Goal: Task Accomplishment & Management: Manage account settings

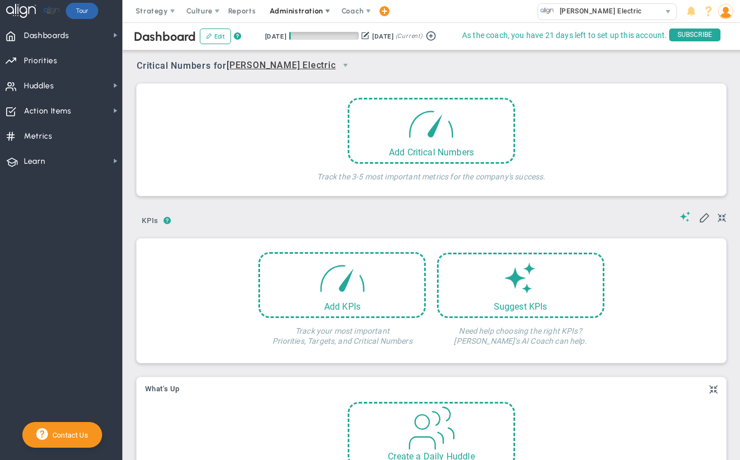
click at [323, 16] on span at bounding box center [327, 11] width 9 height 9
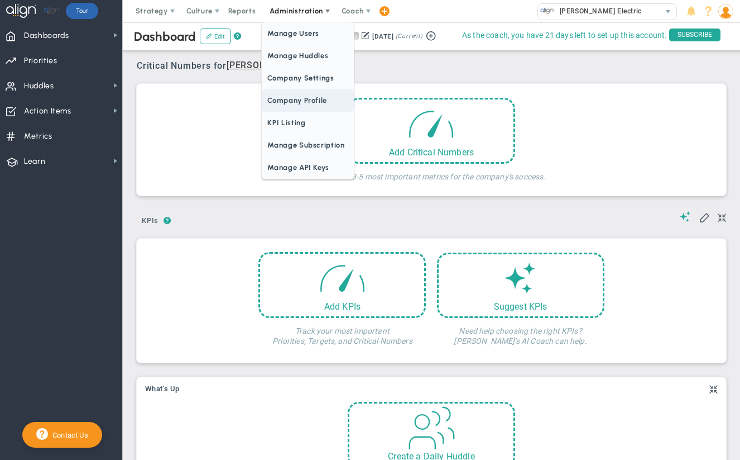
click at [301, 95] on span "Company Profile" at bounding box center [308, 100] width 92 height 22
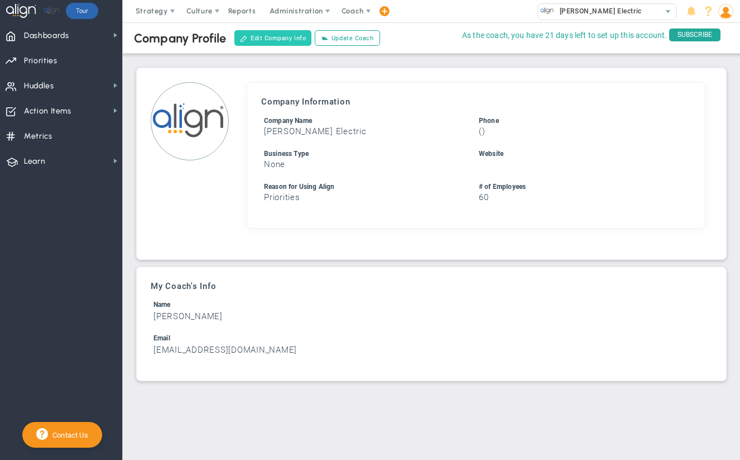
click at [294, 41] on button "Edit Company Info" at bounding box center [273, 38] width 77 height 16
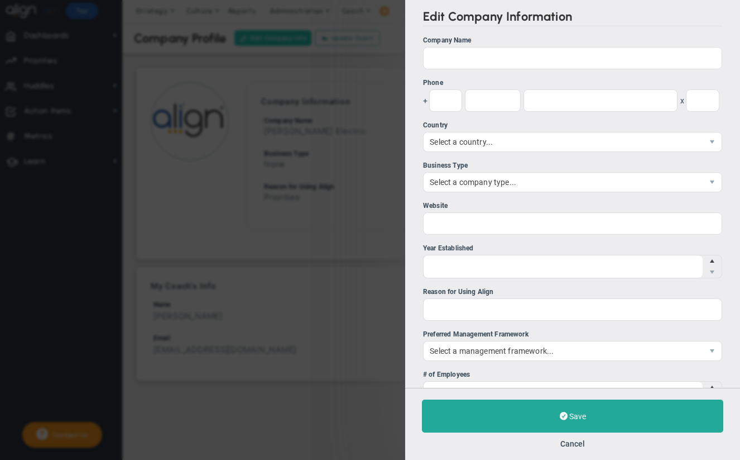
type input "[PERSON_NAME] Electric"
type input "Priorities"
type input "60"
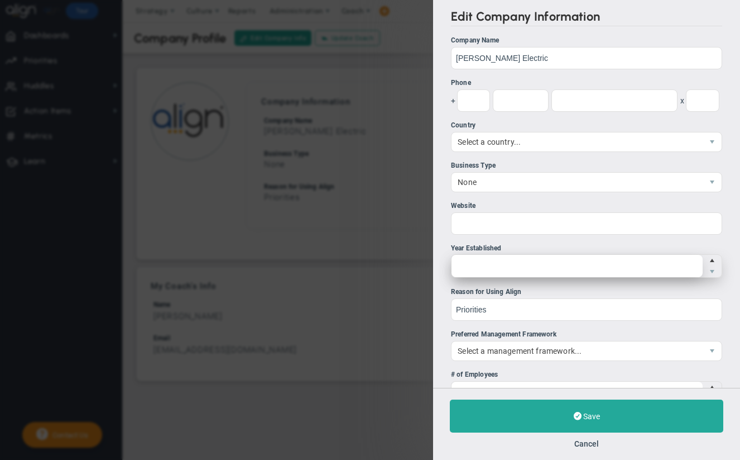
scroll to position [347, 0]
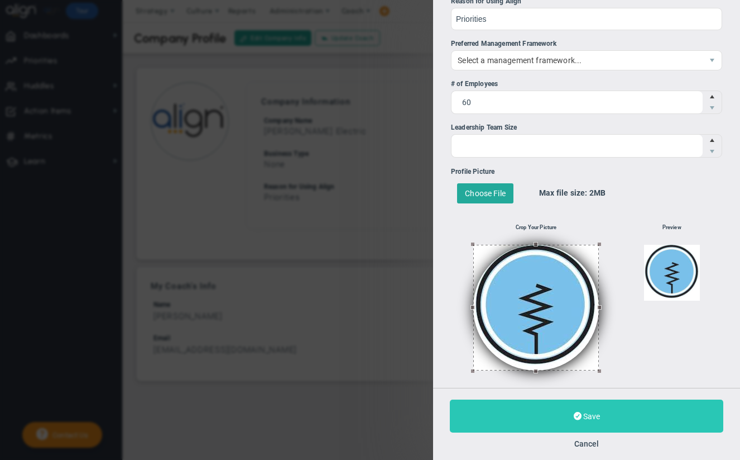
click at [605, 405] on button "Save" at bounding box center [587, 415] width 274 height 33
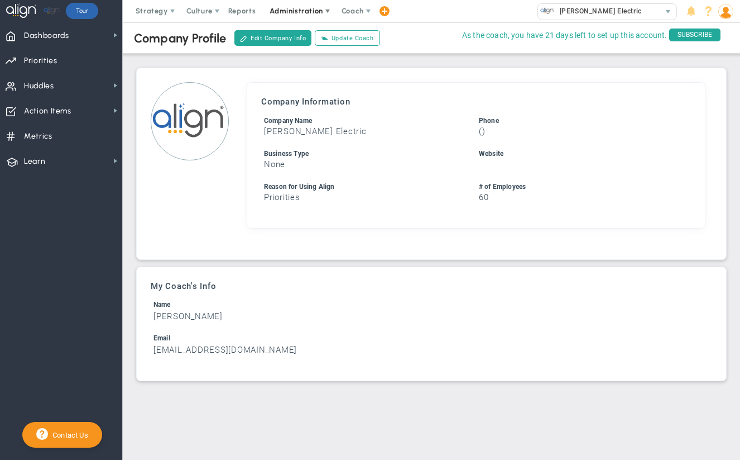
click at [312, 7] on span "Administration" at bounding box center [296, 11] width 53 height 8
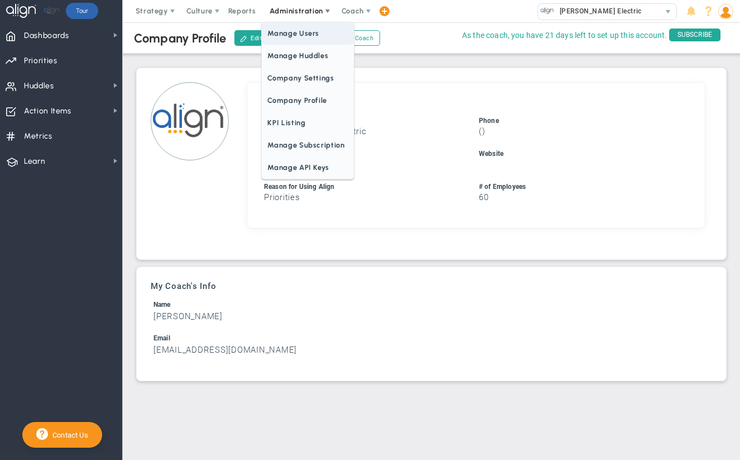
click at [294, 38] on span "Manage Users" at bounding box center [308, 33] width 92 height 22
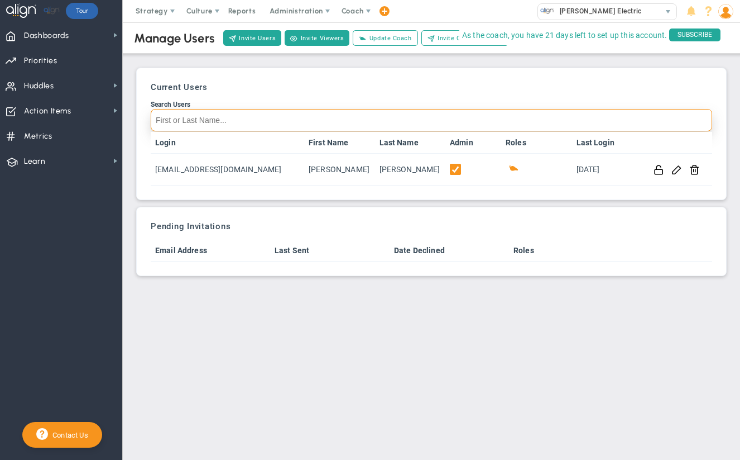
click at [280, 123] on input "Search Users" at bounding box center [432, 120] width 562 height 22
paste input "Vice President"
type input "Vice President"
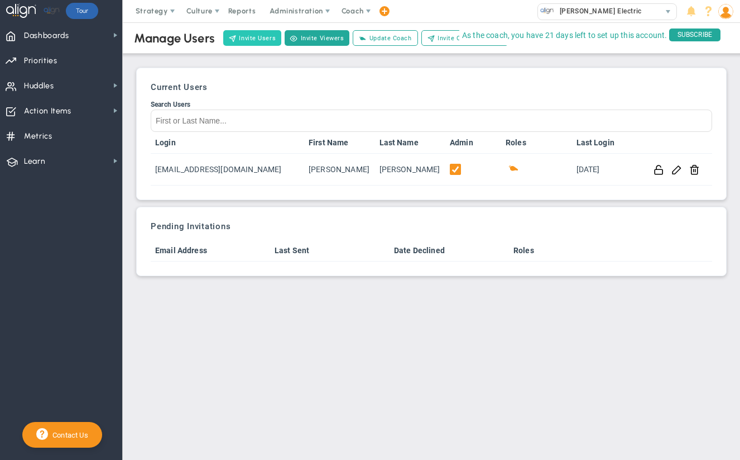
click at [261, 43] on button "Invite Users" at bounding box center [252, 38] width 58 height 16
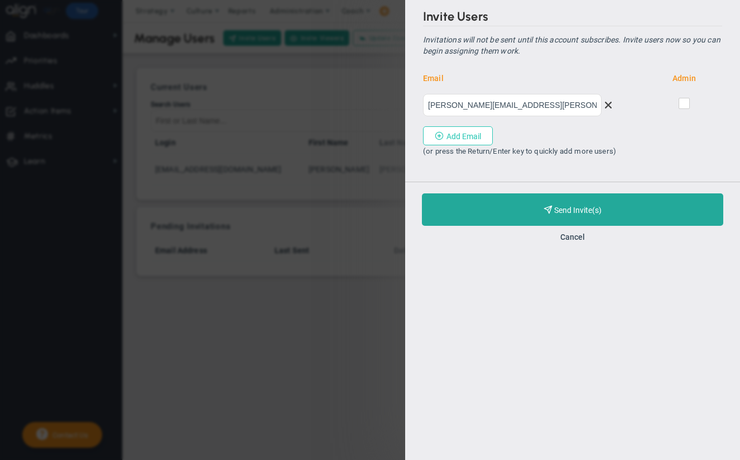
type input "josh.dodd@doddelectric.com"
click at [465, 136] on button "Add Email" at bounding box center [458, 135] width 70 height 19
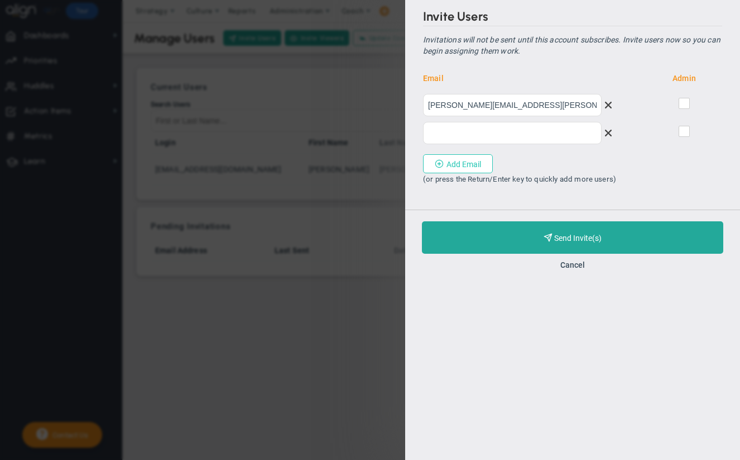
click at [465, 164] on button "Add Email" at bounding box center [458, 163] width 70 height 19
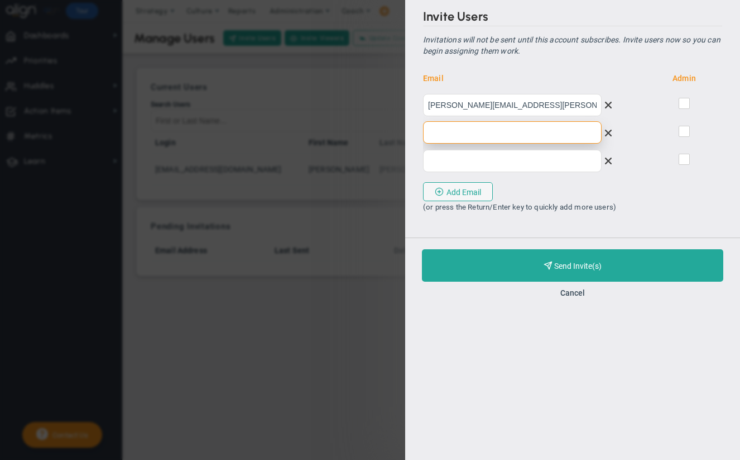
click at [507, 132] on input "email" at bounding box center [512, 132] width 179 height 22
paste input "jonathan.dodd@doddelectric.com"
type input "jonathan.dodd@doddelectric.com"
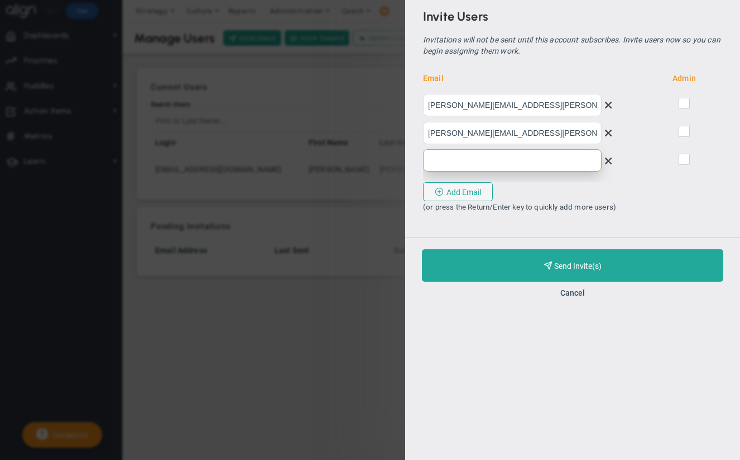
click at [499, 157] on input "email" at bounding box center [512, 160] width 179 height 22
paste input "brandi.anderson@doddelectric.com"
type input "brandi.anderson@doddelectric.com"
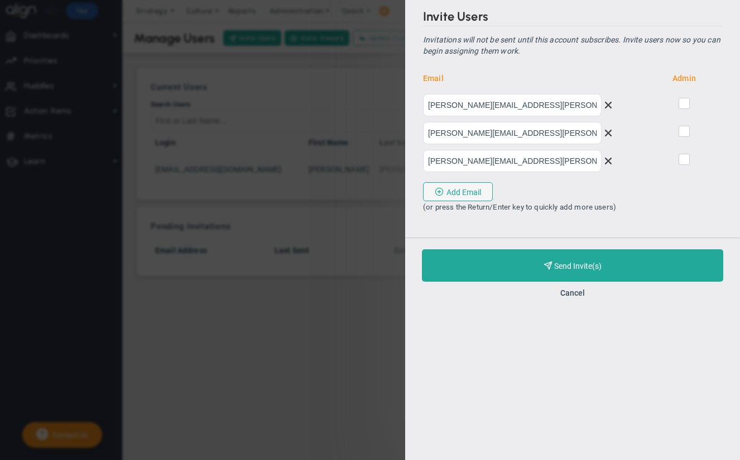
click at [684, 102] on input "checkbox" at bounding box center [685, 105] width 7 height 11
checkbox input "true"
click at [684, 133] on input "checkbox" at bounding box center [685, 133] width 7 height 11
checkbox input "true"
click at [685, 156] on input "checkbox" at bounding box center [685, 161] width 7 height 11
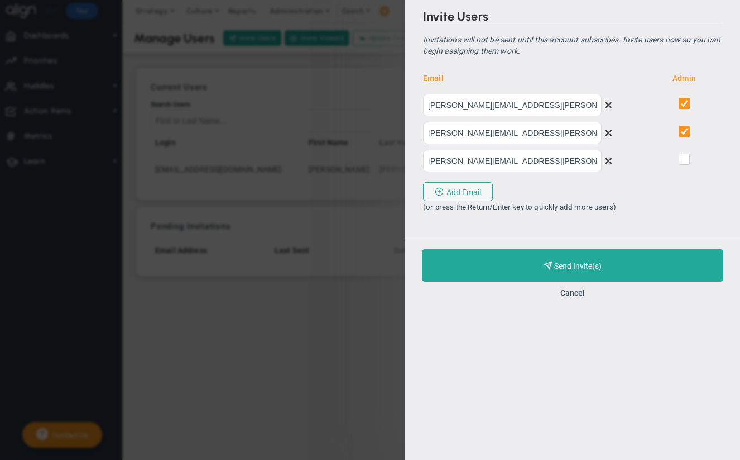
checkbox input "true"
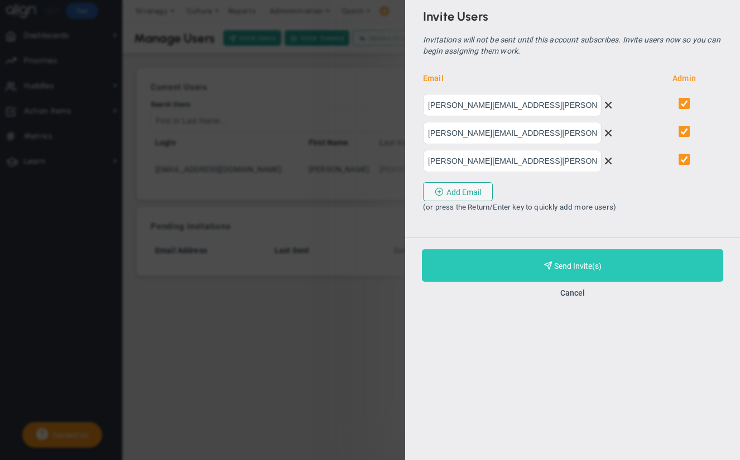
click at [600, 264] on span "Purchase and Send Invite(s)" at bounding box center [578, 265] width 47 height 9
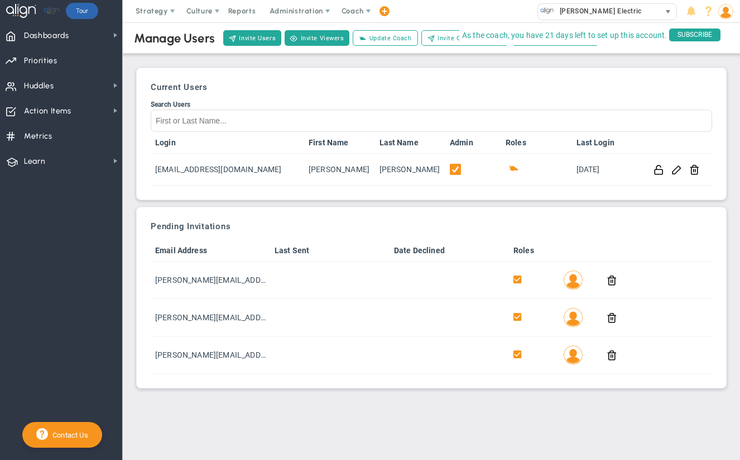
click at [609, 14] on div "[PERSON_NAME] Electric" at bounding box center [599, 11] width 122 height 15
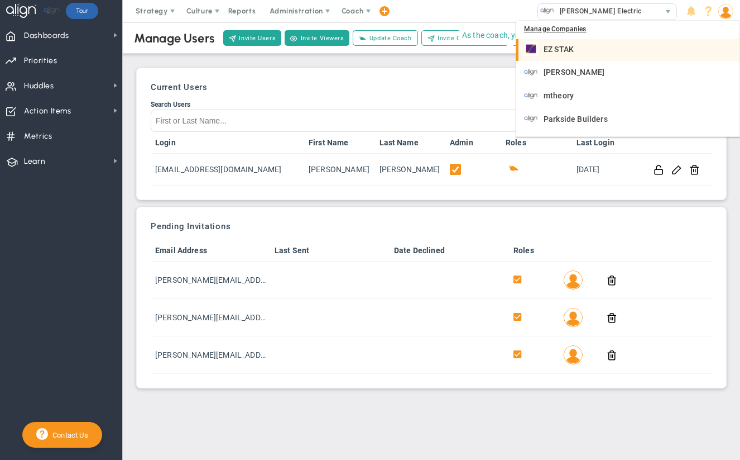
scroll to position [52, 0]
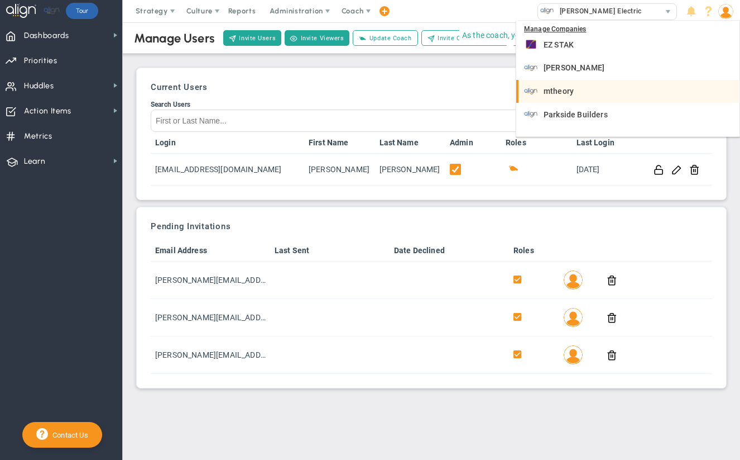
click at [570, 96] on div "mtheory" at bounding box center [629, 91] width 210 height 14
